Goal: Navigation & Orientation: Understand site structure

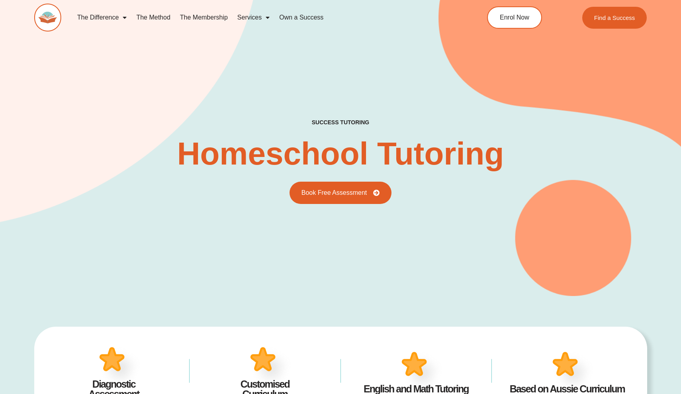
click at [158, 18] on link "The Method" at bounding box center [153, 17] width 43 height 18
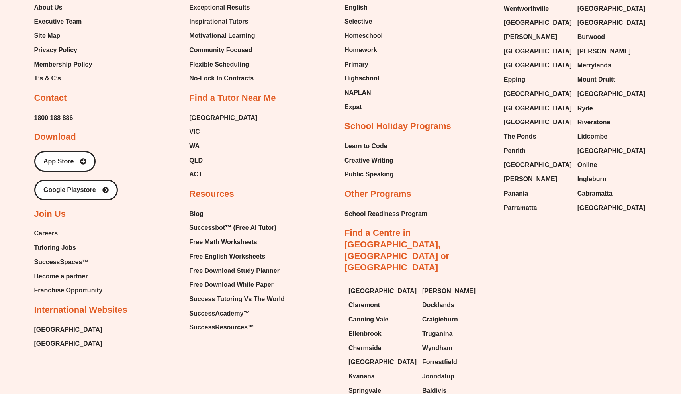
scroll to position [1905, 0]
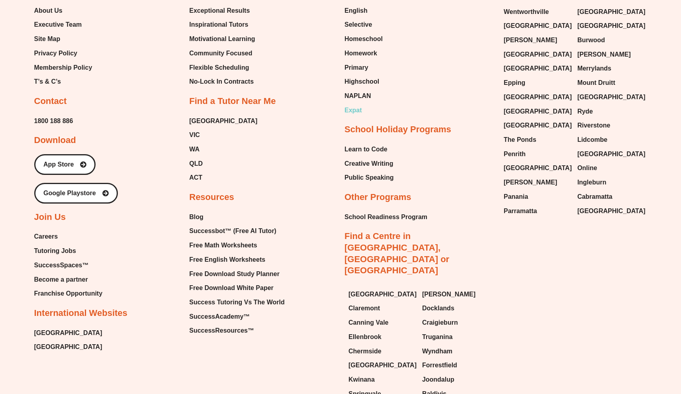
click at [356, 104] on span "Expat" at bounding box center [354, 110] width 18 height 12
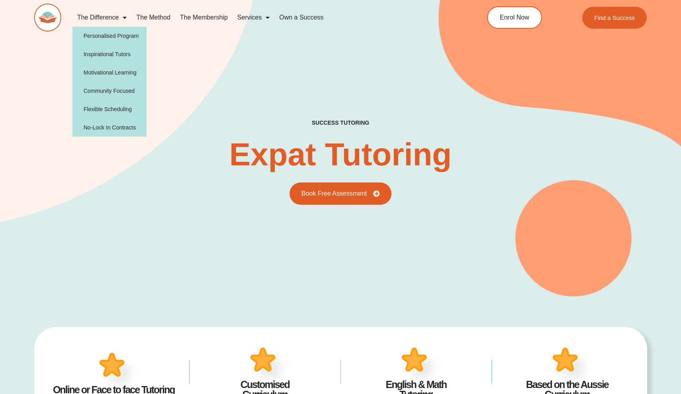
click at [104, 20] on link "The Difference" at bounding box center [102, 17] width 59 height 18
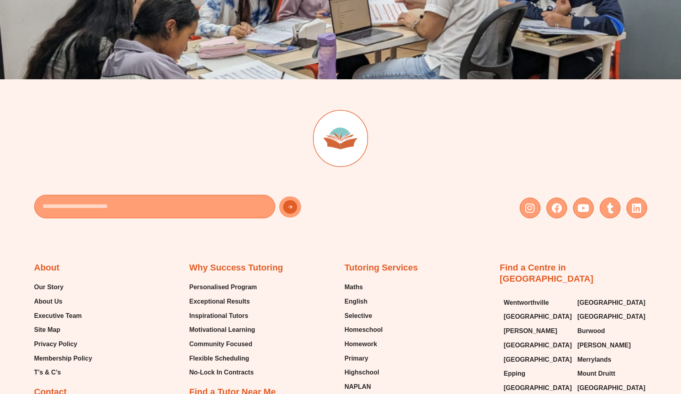
scroll to position [2238, 0]
